Goal: Task Accomplishment & Management: Use online tool/utility

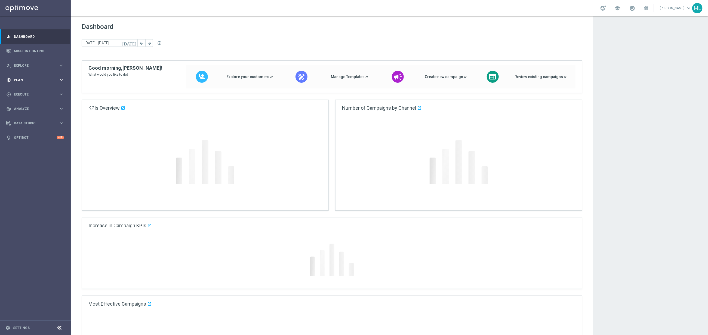
click at [61, 79] on icon "keyboard_arrow_right" at bounding box center [61, 79] width 5 height 5
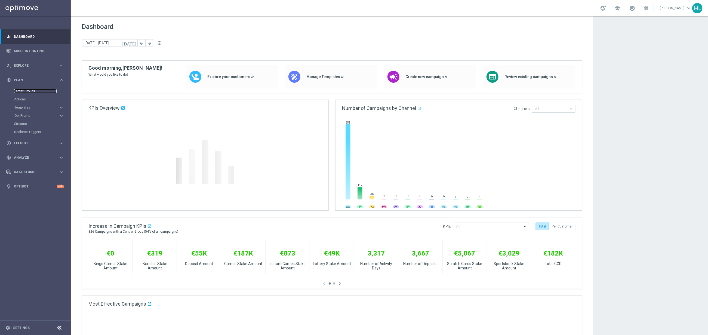
click at [28, 91] on link "Target Groups" at bounding box center [35, 91] width 42 height 4
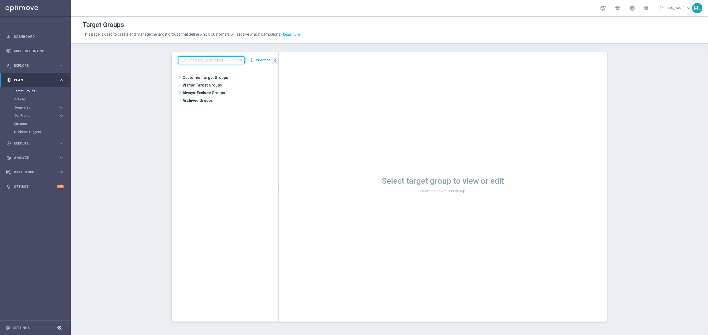
click at [207, 63] on input at bounding box center [211, 60] width 66 height 8
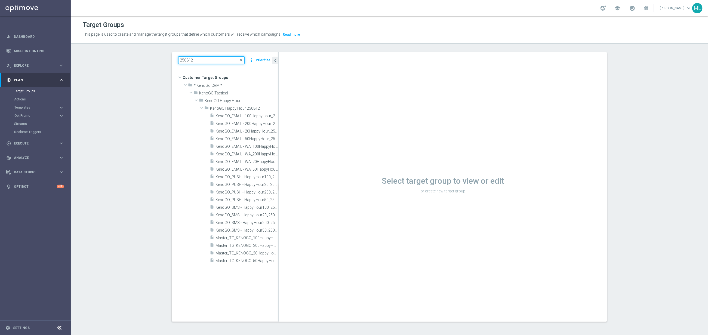
type input "250812"
drag, startPoint x: 278, startPoint y: 90, endPoint x: 333, endPoint y: 94, distance: 55.5
click at [333, 94] on as-split "250812 close more_vert Prioritize Customer Target Groups library_add create_new…" at bounding box center [390, 187] width 436 height 270
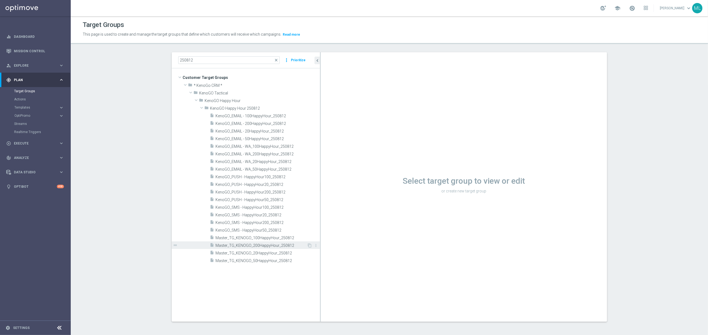
click at [272, 245] on span "Master_TG_KENOGO_200HappyHour_250812" at bounding box center [261, 245] width 91 height 5
click at [266, 246] on span "Master_TG_KENOGO_200HappyHour_250812" at bounding box center [261, 245] width 91 height 5
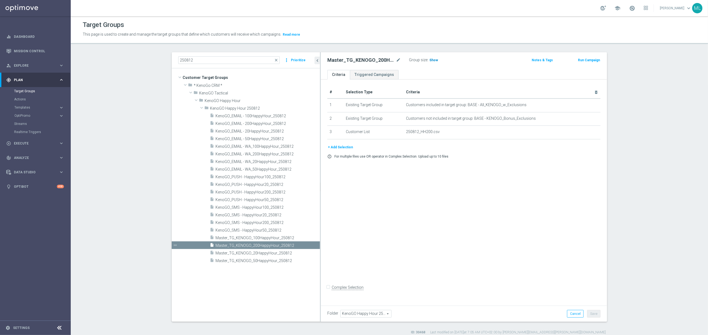
click at [434, 60] on span "Show" at bounding box center [434, 60] width 9 height 4
click at [433, 59] on span "401" at bounding box center [433, 60] width 7 height 5
click at [279, 238] on span "Master_TG_KENOGO_100HappyHour_250812" at bounding box center [261, 238] width 91 height 5
click at [433, 60] on span "Show" at bounding box center [434, 60] width 9 height 4
click at [437, 60] on span "1,772" at bounding box center [435, 60] width 10 height 5
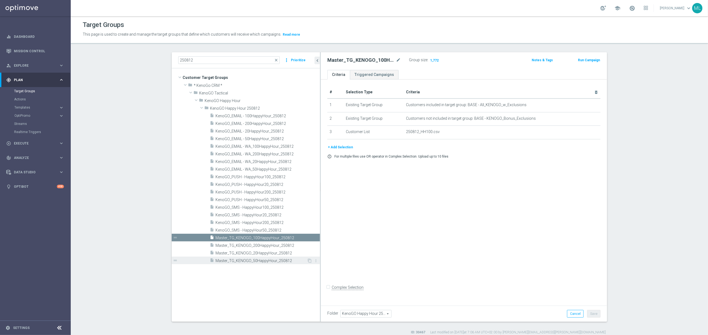
click at [267, 260] on span "Master_TG_KENOGO_50HappyHour_250812" at bounding box center [261, 261] width 91 height 5
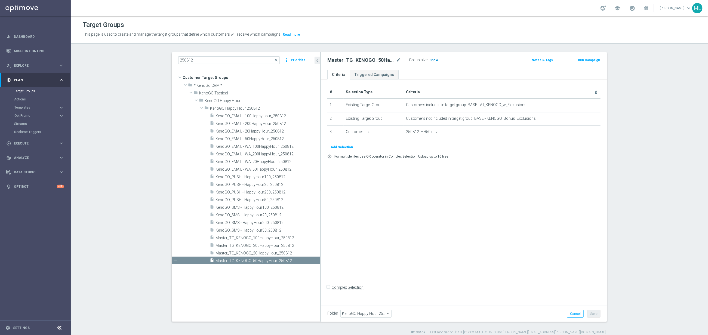
click at [433, 60] on span "Show" at bounding box center [434, 60] width 9 height 4
click at [270, 252] on span "Master_TG_KENOGO_20HappyHour_250812" at bounding box center [261, 253] width 91 height 5
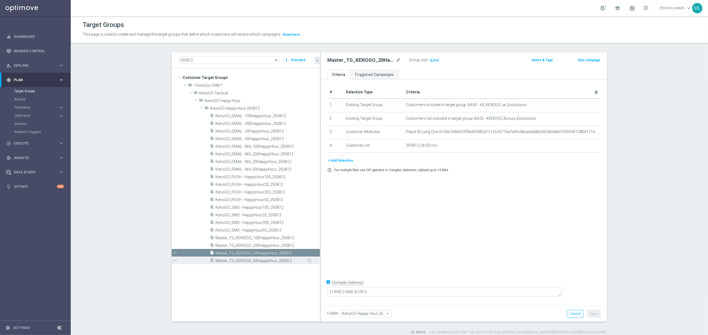
click at [271, 261] on span "Master_TG_KENOGO_50HappyHour_250812" at bounding box center [261, 261] width 91 height 5
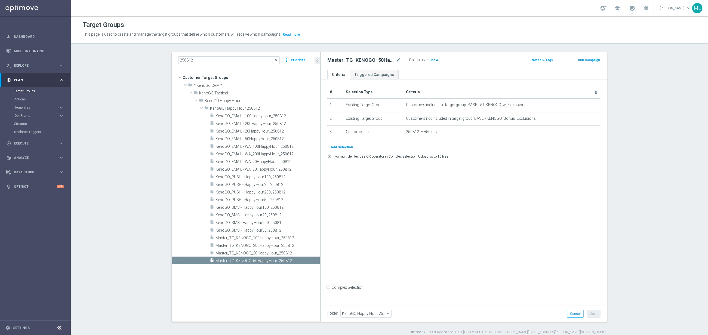
click at [434, 60] on span "Show" at bounding box center [434, 60] width 9 height 4
click at [434, 60] on span "6,416" at bounding box center [435, 60] width 10 height 5
click at [265, 252] on span "Master_TG_KENOGO_20HappyHour_250812" at bounding box center [261, 253] width 91 height 5
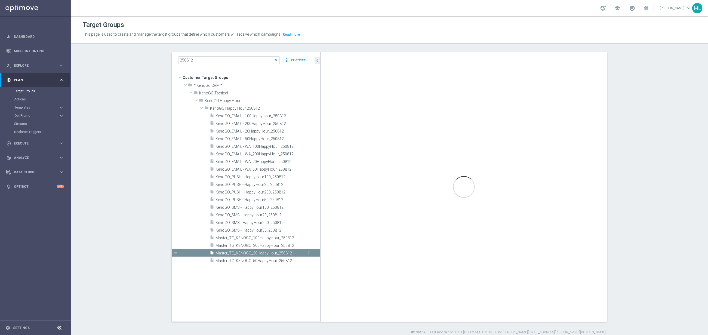
checkbox input "true"
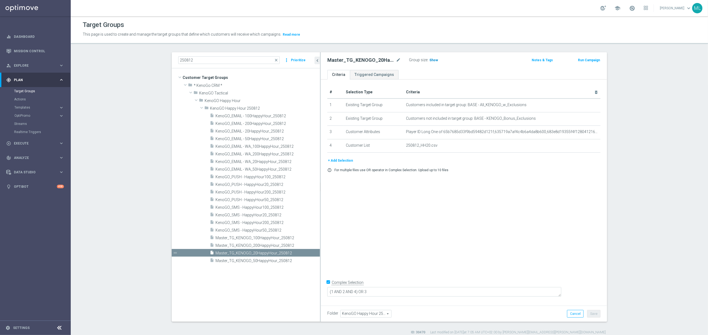
click at [433, 60] on span "Show" at bounding box center [434, 60] width 9 height 4
click at [435, 60] on span "9,626" at bounding box center [435, 60] width 10 height 5
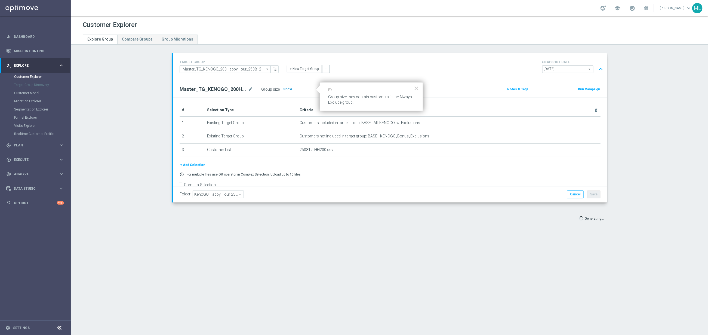
click at [288, 88] on span "Show" at bounding box center [287, 89] width 9 height 4
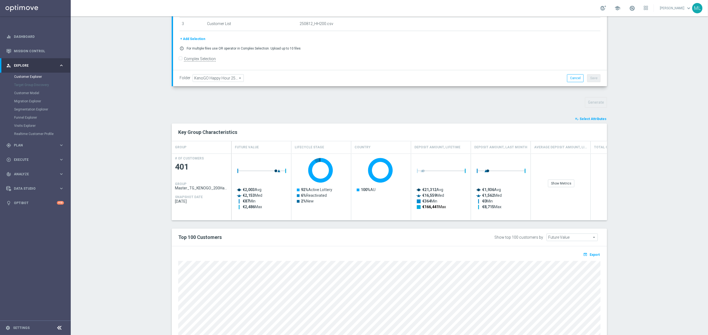
scroll to position [119, 0]
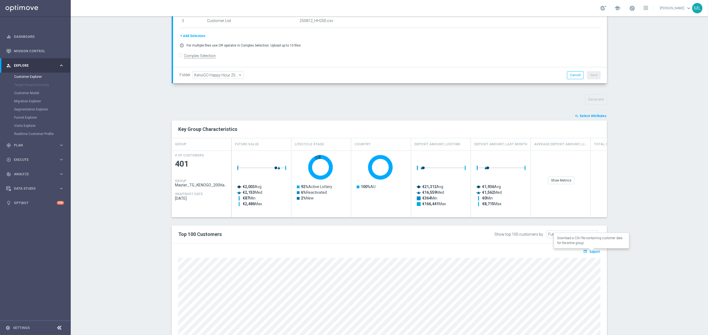
click at [594, 253] on span "Export" at bounding box center [595, 252] width 10 height 4
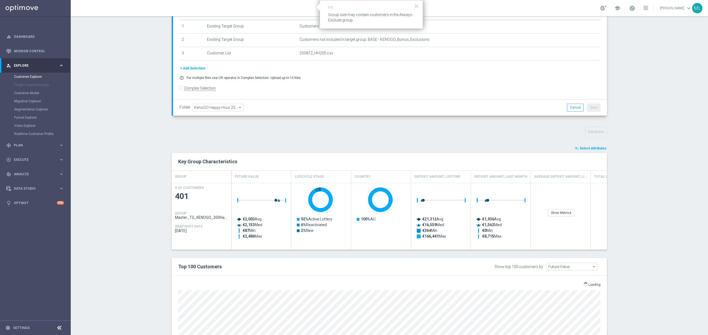
scroll to position [89, 0]
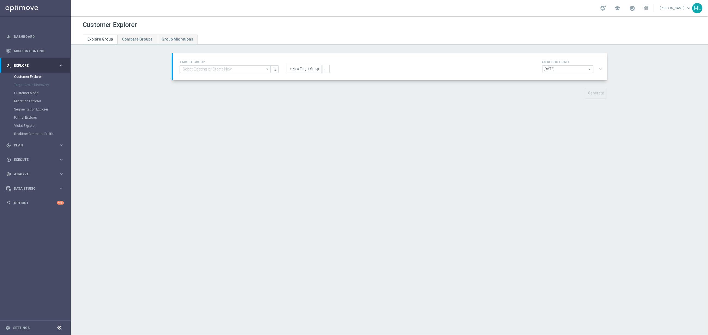
type input "Master_TG_KENOGO_100HappyHour_250812"
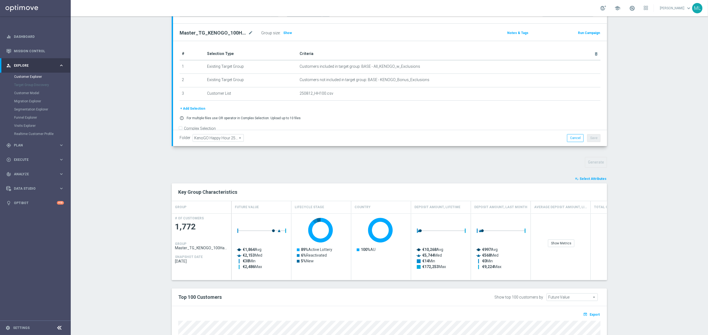
scroll to position [175, 0]
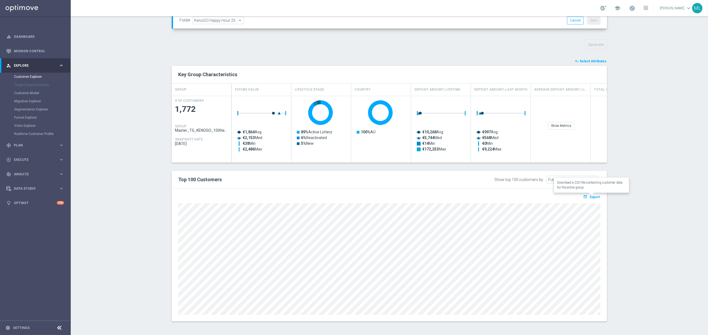
click at [593, 196] on span "Export" at bounding box center [595, 197] width 10 height 4
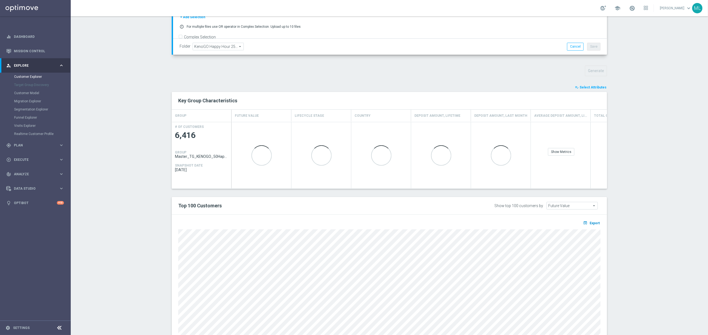
scroll to position [149, 0]
click at [589, 224] on icon "open_in_browser" at bounding box center [586, 222] width 6 height 4
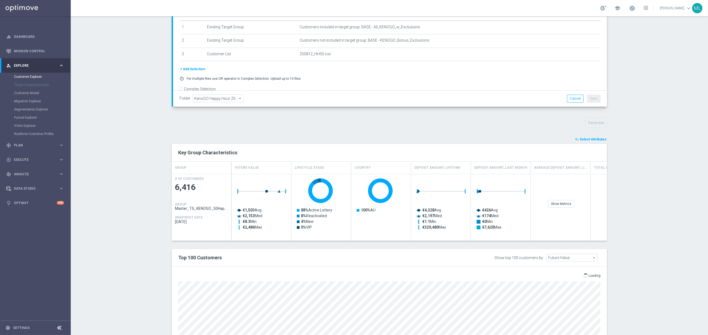
scroll to position [175, 0]
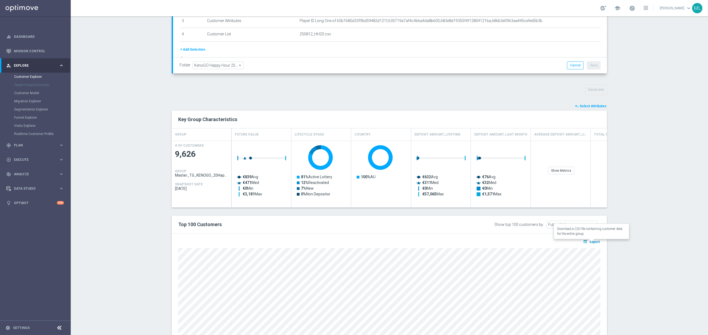
scroll to position [129, 0]
click at [594, 243] on span "Export" at bounding box center [595, 242] width 10 height 4
